Goal: Task Accomplishment & Management: Manage account settings

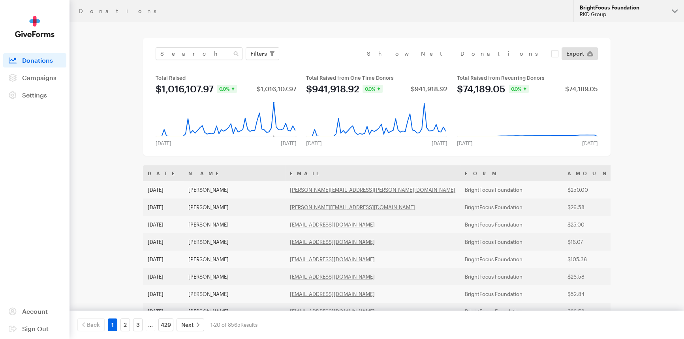
click at [649, 0] on button "BrightFocus Foundation RKD Group" at bounding box center [628, 11] width 111 height 22
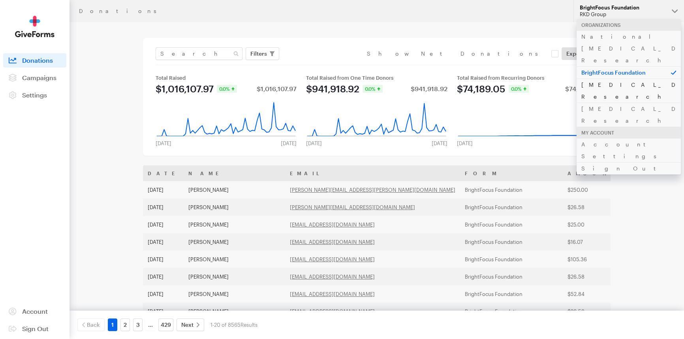
click at [586, 79] on link "[MEDICAL_DATA] Research" at bounding box center [629, 91] width 104 height 24
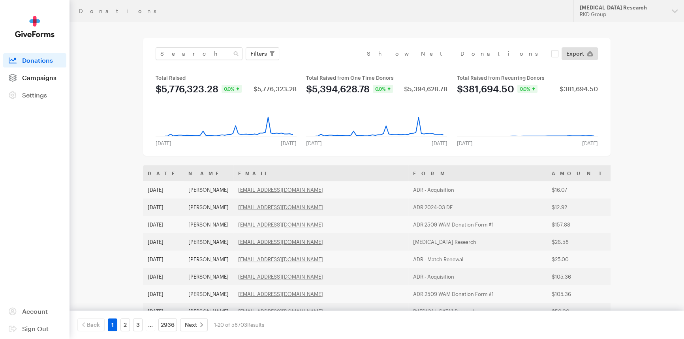
click at [47, 84] on link "Campaigns" at bounding box center [34, 78] width 63 height 14
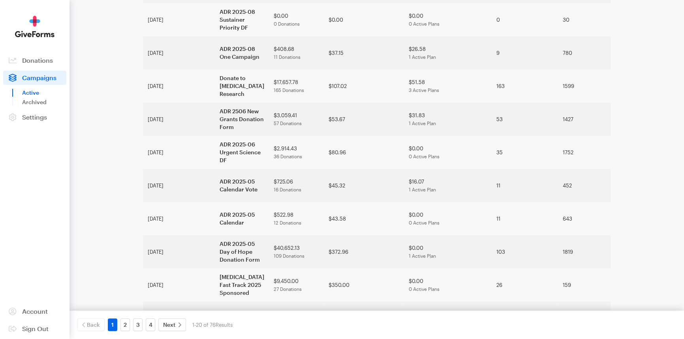
scroll to position [432, 0]
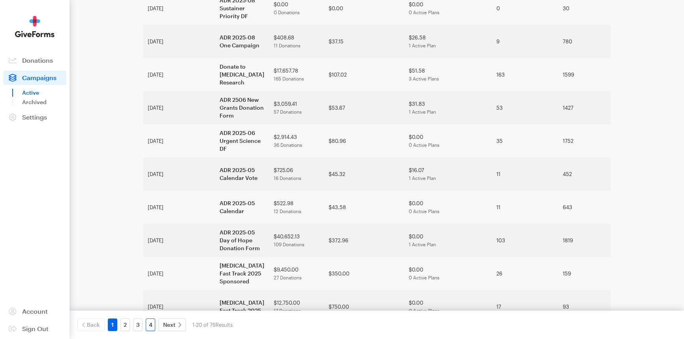
click at [146, 324] on link "4" at bounding box center [150, 325] width 9 height 13
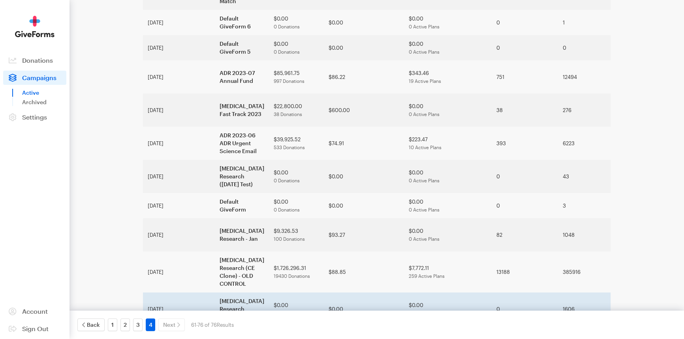
scroll to position [284, 0]
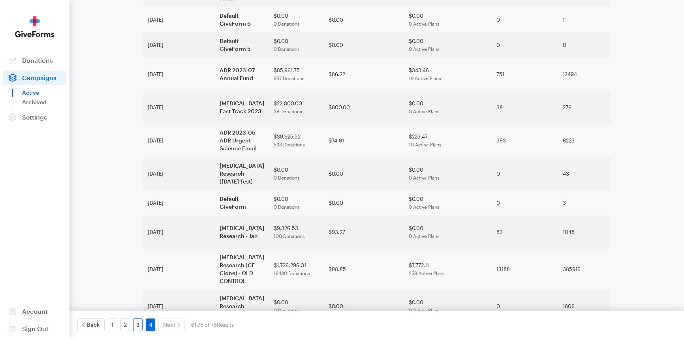
click at [140, 328] on link "3" at bounding box center [137, 325] width 9 height 13
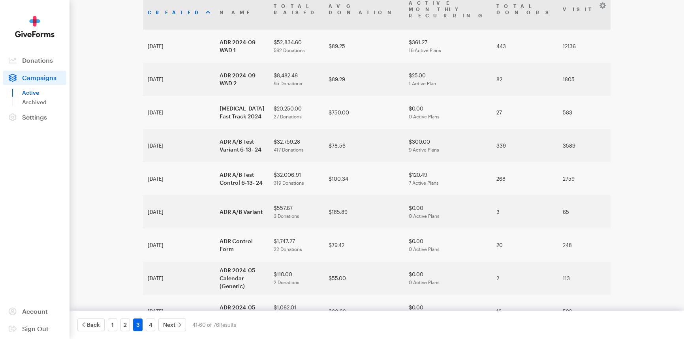
scroll to position [58, 0]
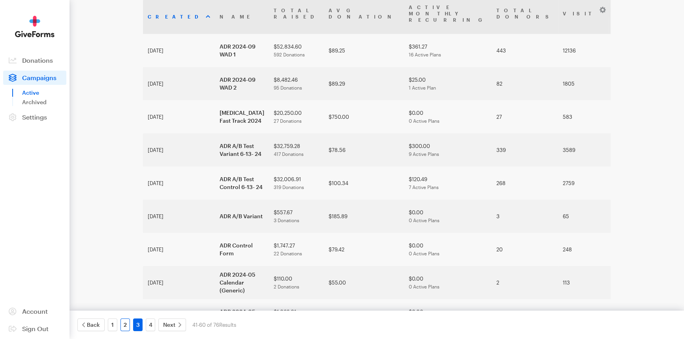
click at [125, 327] on link "2" at bounding box center [124, 325] width 9 height 13
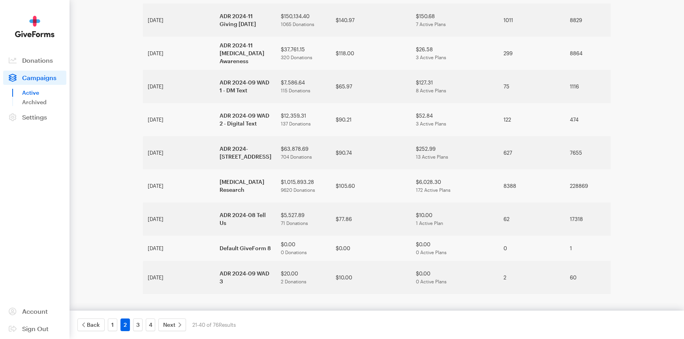
scroll to position [478, 0]
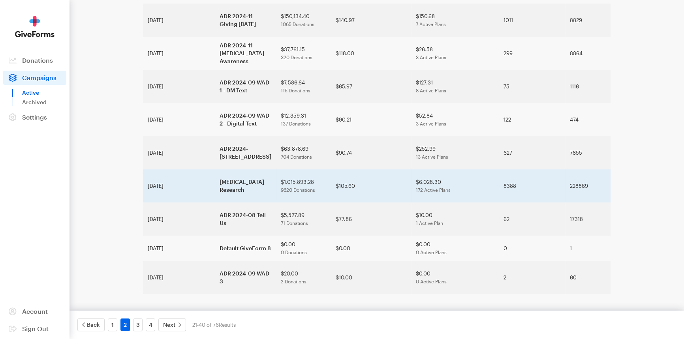
click at [215, 203] on td "[MEDICAL_DATA] Research" at bounding box center [245, 185] width 61 height 33
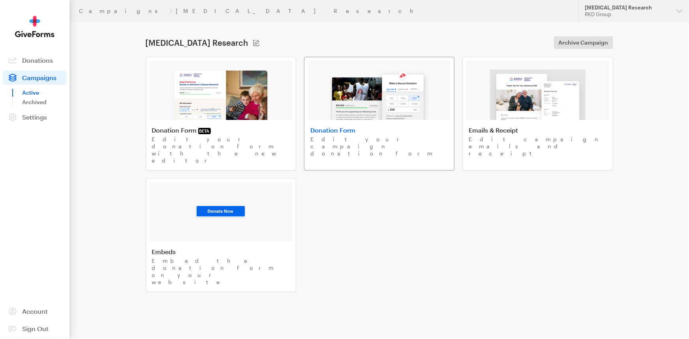
click at [356, 103] on img at bounding box center [379, 95] width 101 height 51
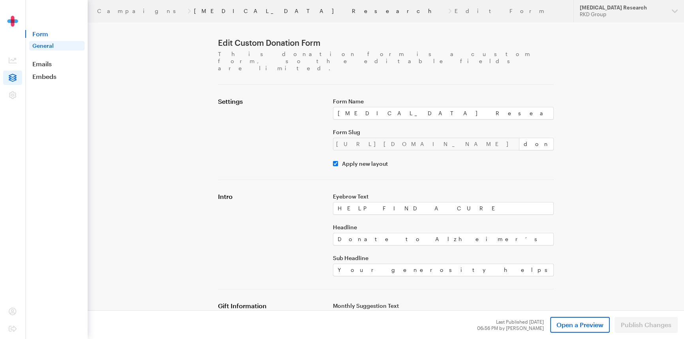
click at [194, 10] on link "[MEDICAL_DATA] Research" at bounding box center [319, 11] width 251 height 6
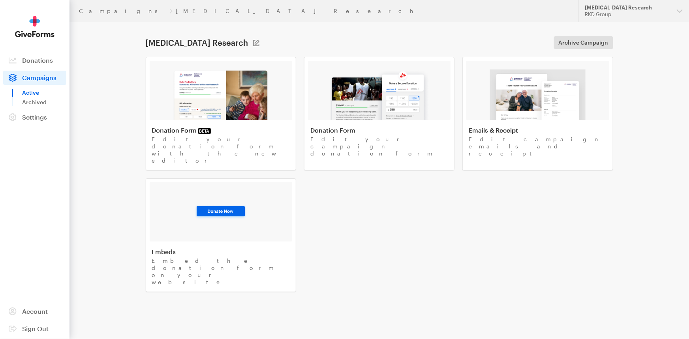
click at [90, 6] on header "Campaigns Alzheimer's Disease Research Updates Support Alzheimer's Disease Rese…" at bounding box center [380, 11] width 620 height 22
click at [96, 12] on link "Campaigns" at bounding box center [122, 11] width 87 height 6
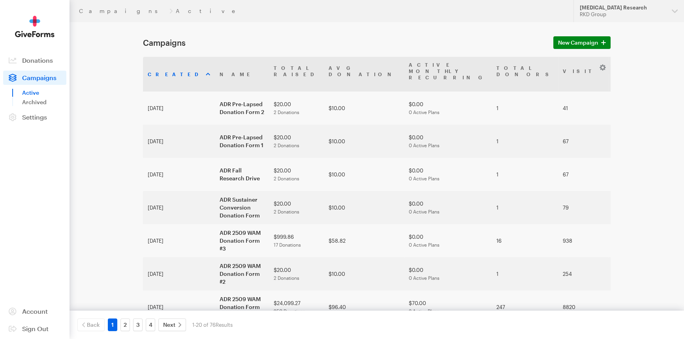
click at [37, 211] on aside "Activity Donations Donors Campaigns Active Archived Settings Organization Payme…" at bounding box center [35, 169] width 70 height 339
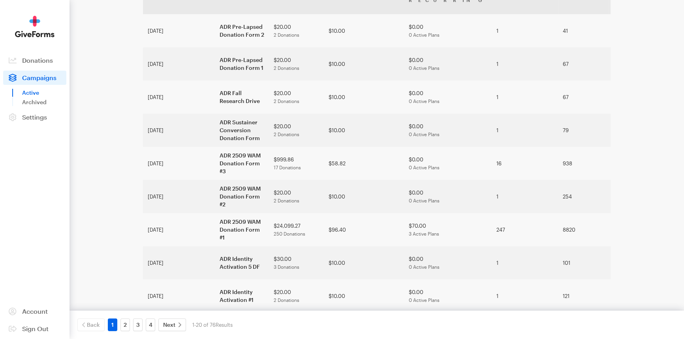
scroll to position [143, 0]
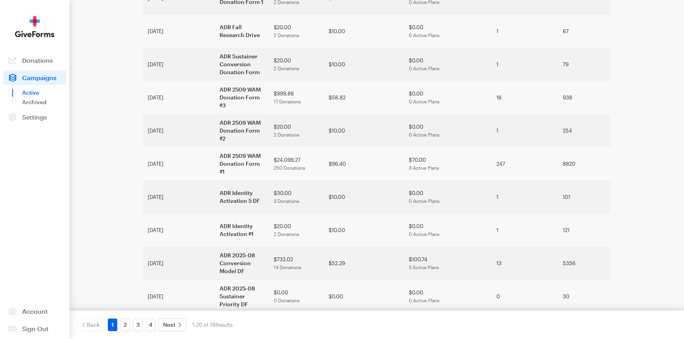
click at [675, 147] on div "Campaigns Active Updates Support Alzheimer's Disease Research RKD Group Organiz…" at bounding box center [342, 257] width 684 height 800
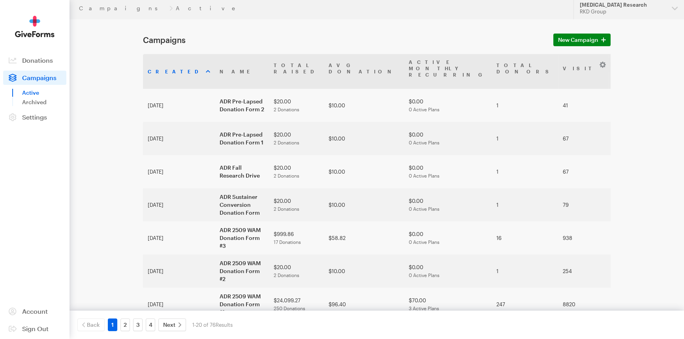
scroll to position [0, 0]
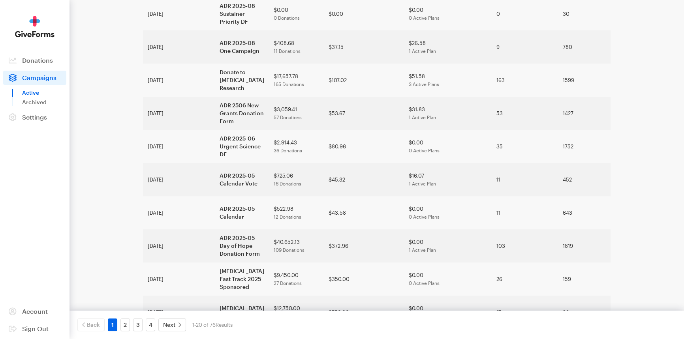
scroll to position [432, 0]
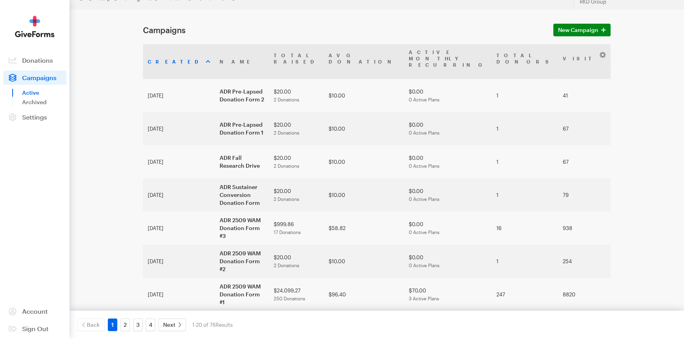
scroll to position [0, 0]
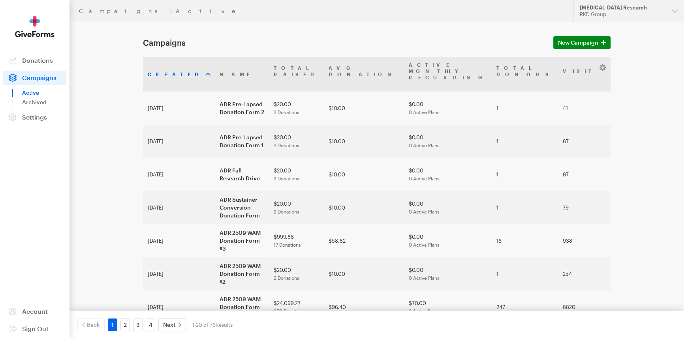
drag, startPoint x: 102, startPoint y: 63, endPoint x: 81, endPoint y: 42, distance: 30.2
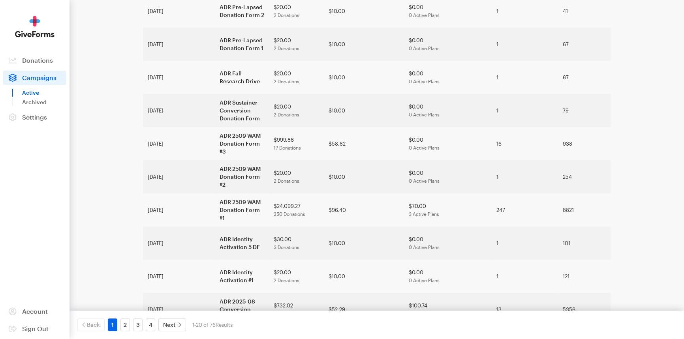
scroll to position [107, 0]
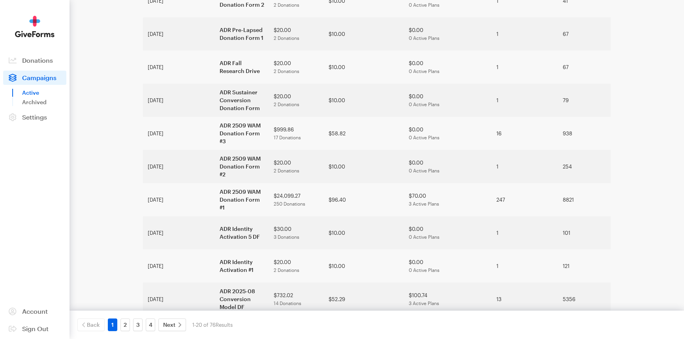
drag, startPoint x: 45, startPoint y: 212, endPoint x: 62, endPoint y: 206, distance: 18.1
click at [44, 212] on aside "Activity Donations Donors Campaigns Active Archived Settings Organization Payme…" at bounding box center [35, 169] width 70 height 339
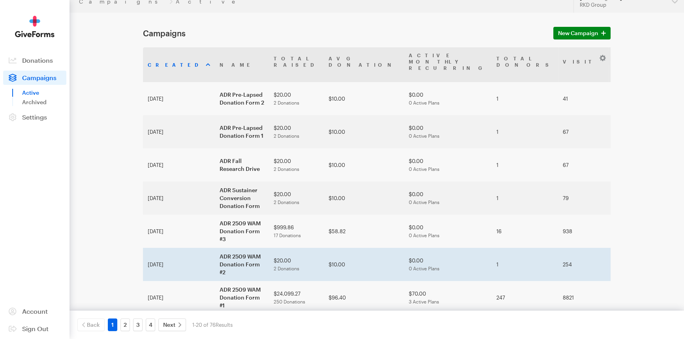
scroll to position [0, 0]
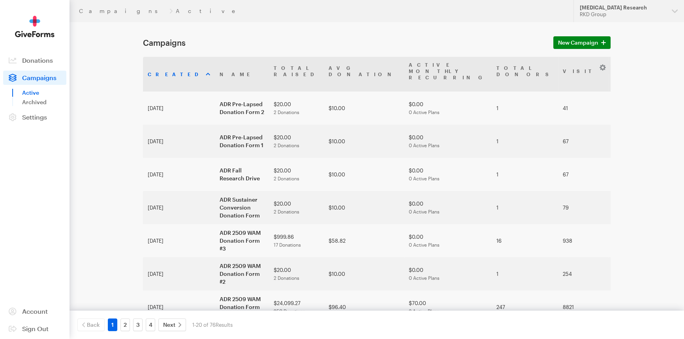
click at [468, 15] on header "Campaigns Active Updates Support [MEDICAL_DATA] Research RKD Group Organization…" at bounding box center [377, 11] width 615 height 22
